Goal: Information Seeking & Learning: Learn about a topic

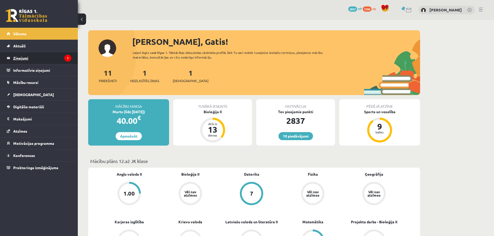
click at [70, 58] on icon "1" at bounding box center [67, 58] width 7 height 7
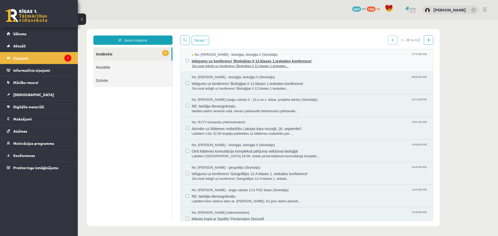
click at [257, 64] on span "Jūs esat ielūgti uz konferenci 'Bioloģijas II 12.klases 1.ieskaites..." at bounding box center [310, 66] width 236 height 5
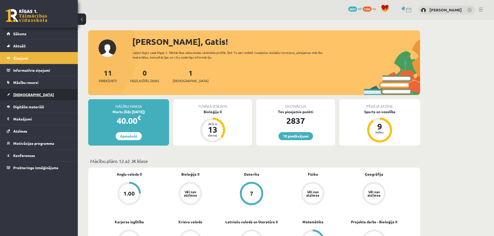
click at [17, 92] on link "[DEMOGRAPHIC_DATA]" at bounding box center [39, 95] width 65 height 12
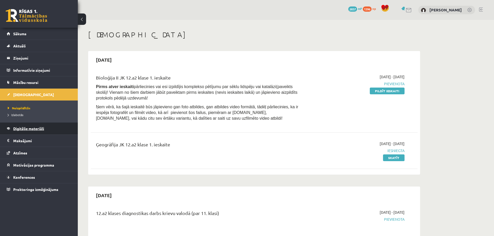
click at [19, 126] on link "Digitālie materiāli" at bounding box center [39, 129] width 65 height 12
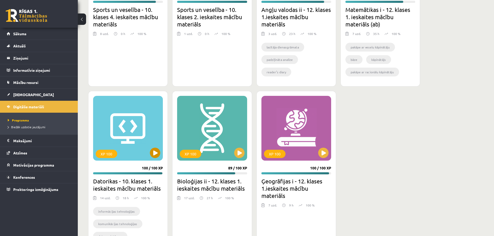
scroll to position [611, 0]
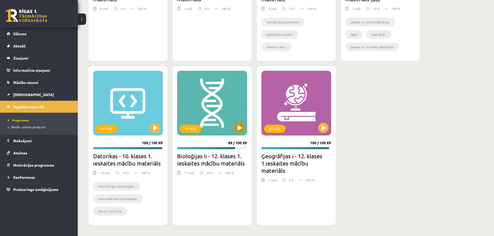
click at [200, 109] on div "XP 100" at bounding box center [212, 103] width 70 height 65
click at [239, 107] on div "XP 100" at bounding box center [212, 103] width 70 height 65
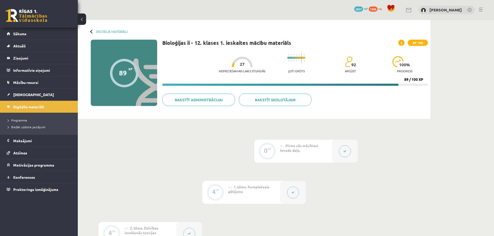
click at [291, 191] on button at bounding box center [293, 193] width 12 height 12
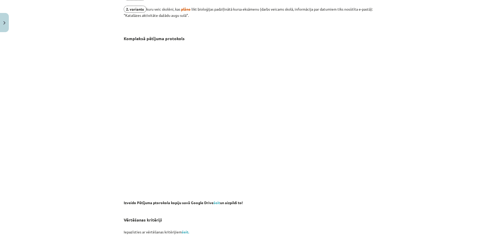
scroll to position [259, 0]
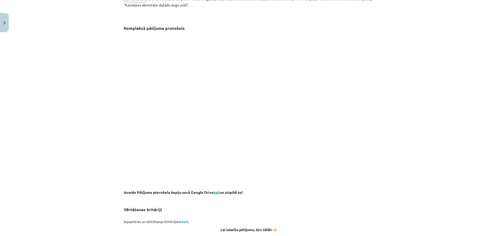
click at [217, 192] on link "šeit" at bounding box center [216, 192] width 6 height 5
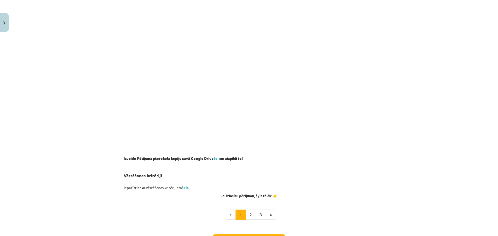
scroll to position [352, 0]
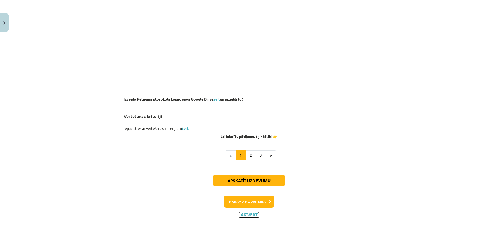
click at [255, 214] on button "Aizvērt" at bounding box center [249, 214] width 20 height 5
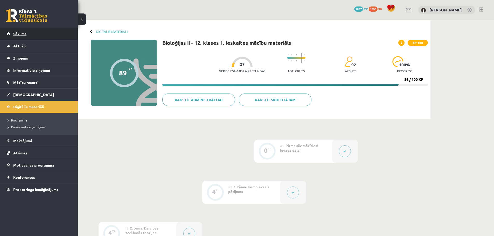
click at [56, 32] on link "Sākums" at bounding box center [39, 34] width 65 height 12
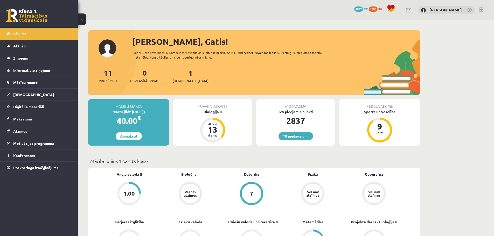
drag, startPoint x: 119, startPoint y: 161, endPoint x: 138, endPoint y: 161, distance: 18.7
click at [149, 164] on p "Mācību plāns 12.a2 JK klase" at bounding box center [254, 161] width 328 height 7
copy p "12.a2 JK klase"
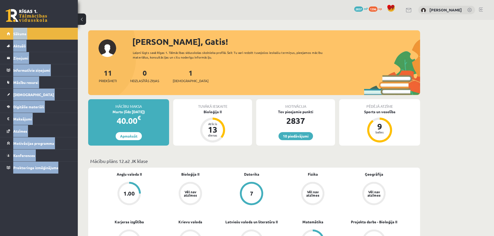
drag, startPoint x: 4, startPoint y: 6, endPoint x: 159, endPoint y: 19, distance: 155.3
click at [146, 19] on div "10 Dāvanas 2837 mP 1396 xp Gatis Pormalis" at bounding box center [286, 10] width 416 height 20
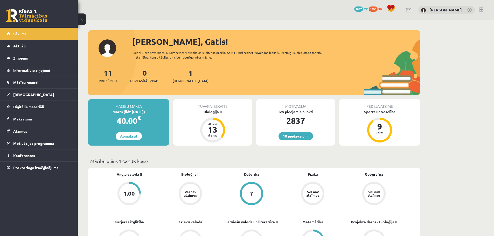
click at [467, 9] on link at bounding box center [469, 10] width 5 height 5
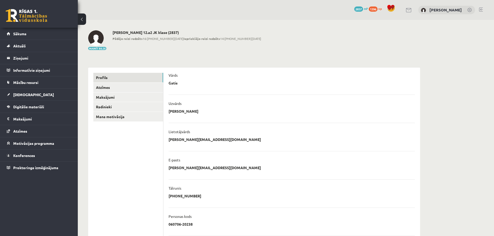
click at [27, 9] on link at bounding box center [26, 15] width 41 height 13
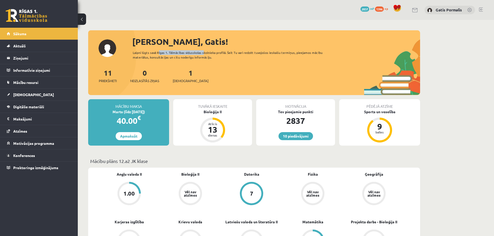
drag, startPoint x: 157, startPoint y: 51, endPoint x: 201, endPoint y: 51, distance: 44.3
click at [201, 51] on div "Laipni lūgts savā Rīgas 1. Tālmācības vidusskolas skolnieka profilā. Šeit Tu va…" at bounding box center [232, 54] width 199 height 9
copy div "Rīgas 1. Tālmācības vidusskolas"
drag, startPoint x: 135, startPoint y: 41, endPoint x: 194, endPoint y: 41, distance: 58.6
click at [194, 41] on div "Sveiks, Gatis!" at bounding box center [276, 42] width 288 height 12
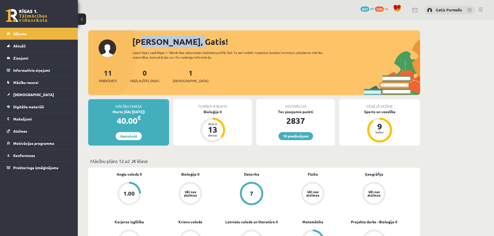
click at [194, 41] on div "Sveiks, Gatis!" at bounding box center [276, 42] width 288 height 12
drag, startPoint x: 434, startPoint y: 10, endPoint x: 462, endPoint y: 10, distance: 27.7
click at [462, 10] on div "[PERSON_NAME]" at bounding box center [449, 10] width 51 height 9
copy link "[PERSON_NAME]"
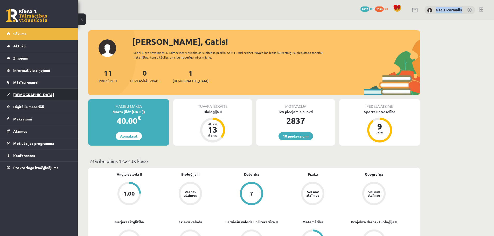
click at [36, 90] on link "[DEMOGRAPHIC_DATA]" at bounding box center [39, 95] width 65 height 12
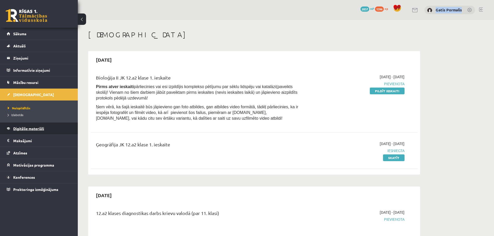
click at [37, 127] on span "Digitālie materiāli" at bounding box center [28, 128] width 31 height 5
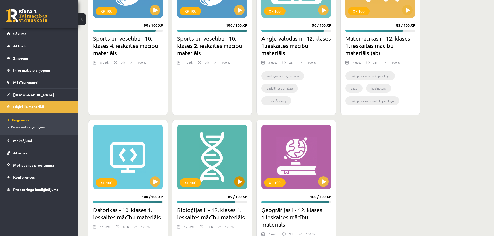
scroll to position [570, 0]
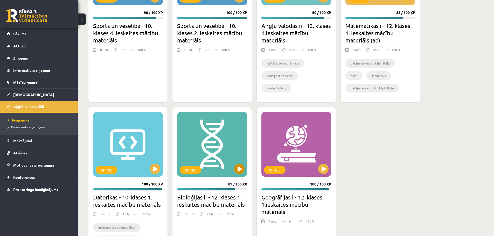
click at [200, 142] on div "XP 100" at bounding box center [212, 144] width 70 height 65
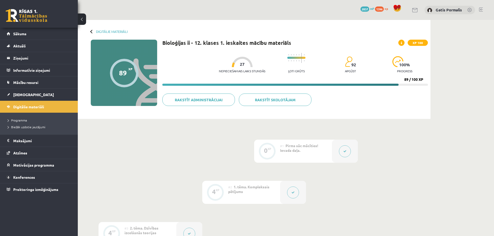
click at [287, 188] on div at bounding box center [293, 192] width 26 height 23
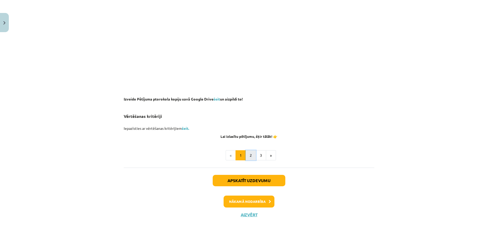
click at [248, 156] on button "2" at bounding box center [250, 155] width 10 height 10
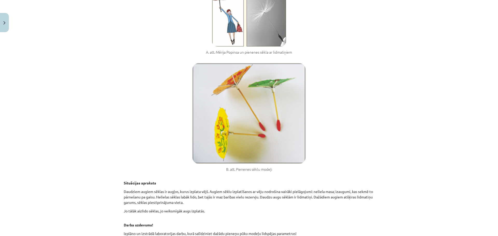
scroll to position [196, 0]
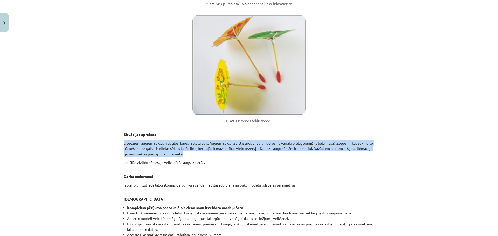
drag, startPoint x: 119, startPoint y: 142, endPoint x: 200, endPoint y: 154, distance: 81.8
click at [200, 154] on div "4 XP Saņemsi Sarežģīts 92 pilda Apraksts Uzdevums Palīdzība Kompleksais pētījum…" at bounding box center [249, 149] width 257 height 622
drag, startPoint x: 174, startPoint y: 147, endPoint x: 157, endPoint y: 145, distance: 17.7
click at [174, 147] on p "Daudziem augiem sēklas ir augļos, kurus izplata vējš. Augiem sēklu izplatīšanos…" at bounding box center [249, 148] width 250 height 16
click at [121, 139] on div "4 XP Saņemsi Sarežģīts 92 pilda Apraksts Uzdevums Palīdzība Kompleksais pētījum…" at bounding box center [249, 149] width 257 height 622
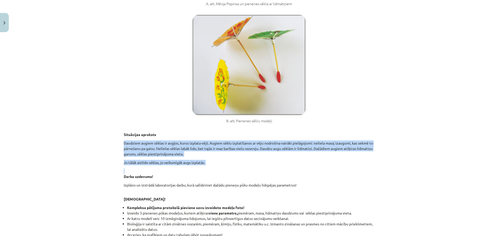
drag, startPoint x: 120, startPoint y: 139, endPoint x: 188, endPoint y: 155, distance: 69.4
click at [212, 168] on div "4 XP Saņemsi Sarežģīts 92 pilda Apraksts Uzdevums Palīdzība Kompleksais pētījum…" at bounding box center [249, 149] width 257 height 622
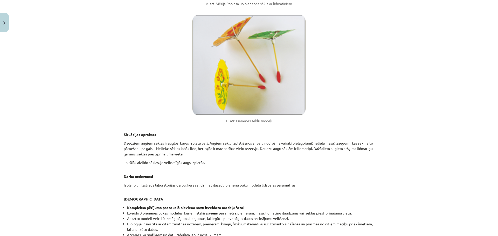
click at [146, 98] on figure "B. att. Pienenes sēklu modeļi" at bounding box center [249, 69] width 250 height 109
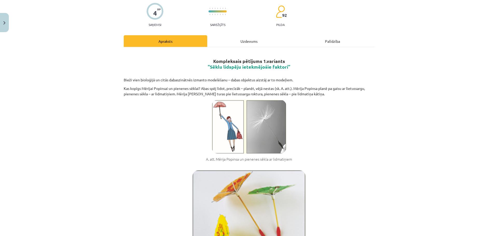
scroll to position [0, 0]
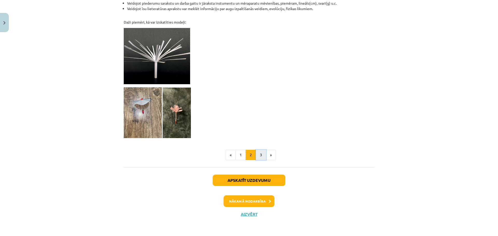
click at [260, 153] on button "3" at bounding box center [261, 155] width 10 height 10
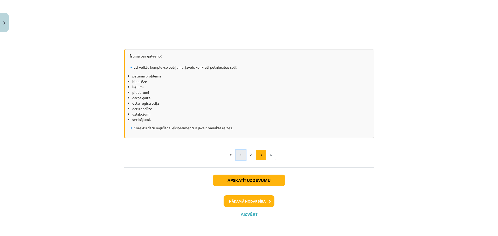
click at [236, 156] on button "1" at bounding box center [240, 155] width 10 height 10
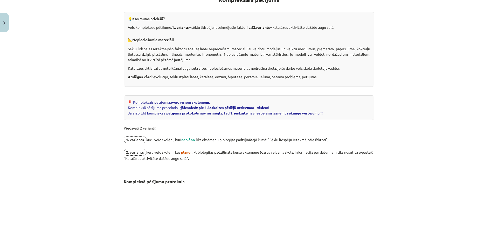
scroll to position [207, 0]
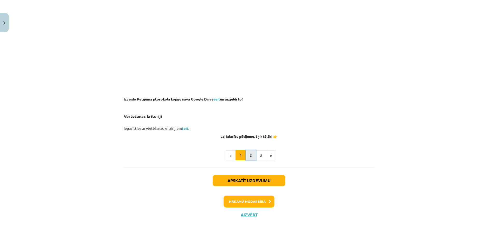
click at [251, 153] on button "2" at bounding box center [250, 155] width 10 height 10
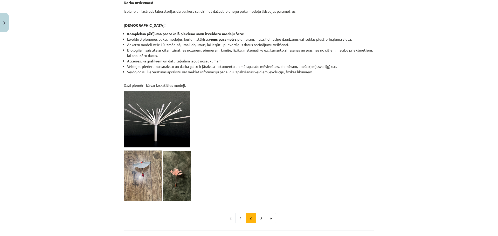
scroll to position [434, 0]
